Goal: Find specific page/section: Find specific page/section

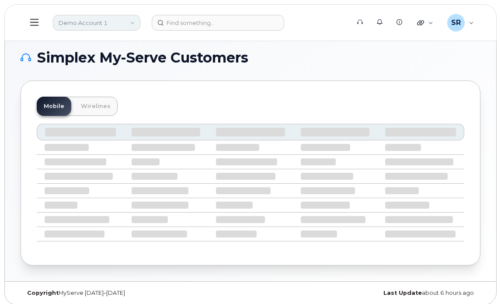
click at [78, 20] on link "Demo Account 1" at bounding box center [96, 23] width 87 height 16
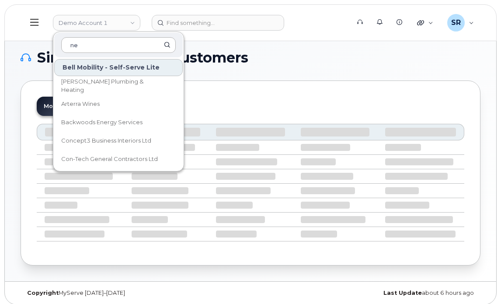
type input "n"
click at [272, 105] on div "Mobile Wirelines" at bounding box center [251, 106] width 428 height 19
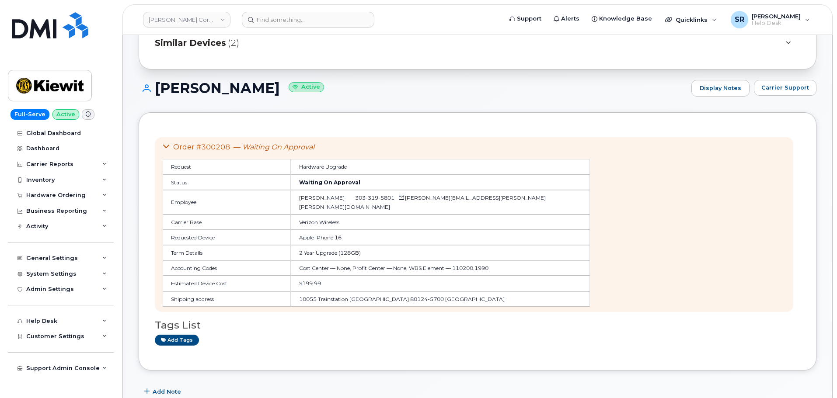
scroll to position [44, 0]
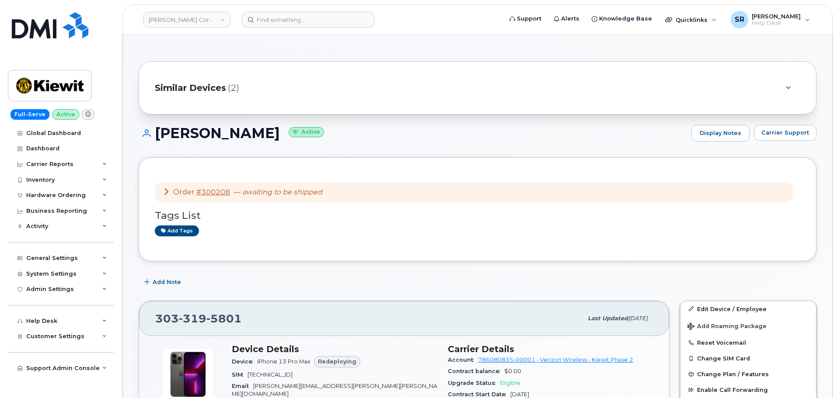
click at [167, 193] on icon at bounding box center [166, 191] width 7 height 7
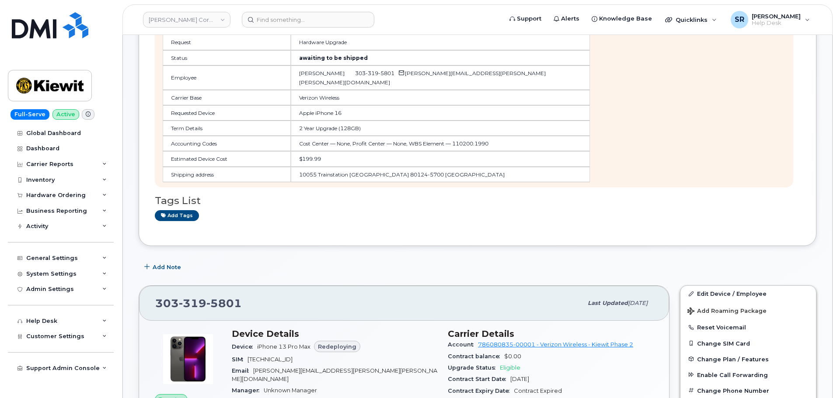
scroll to position [87, 0]
